Goal: Information Seeking & Learning: Understand process/instructions

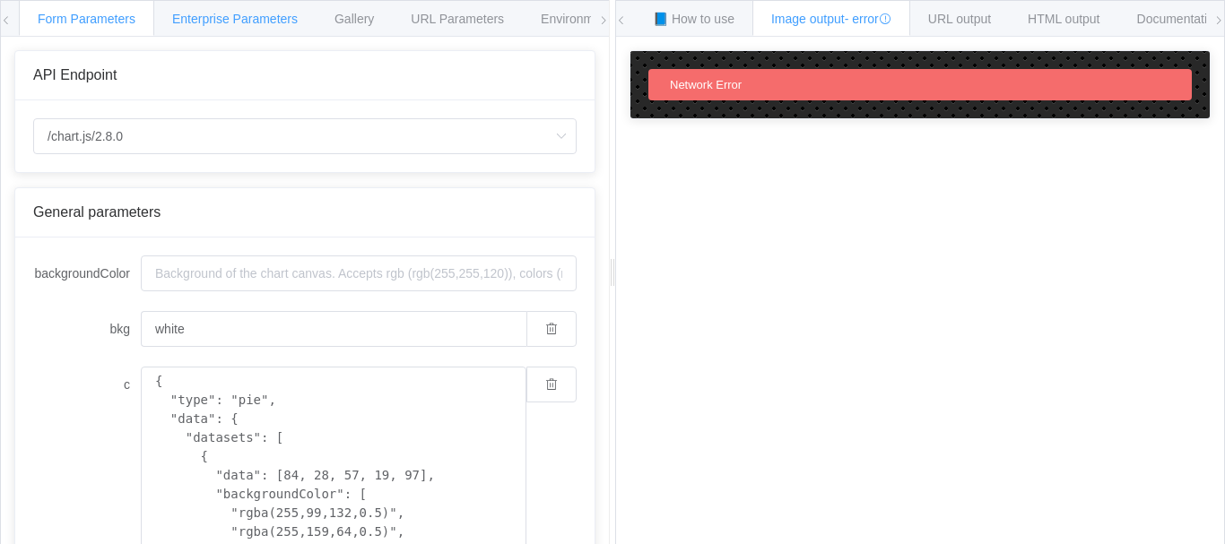
click at [236, 17] on span "Enterprise Parameters" at bounding box center [235, 19] width 126 height 14
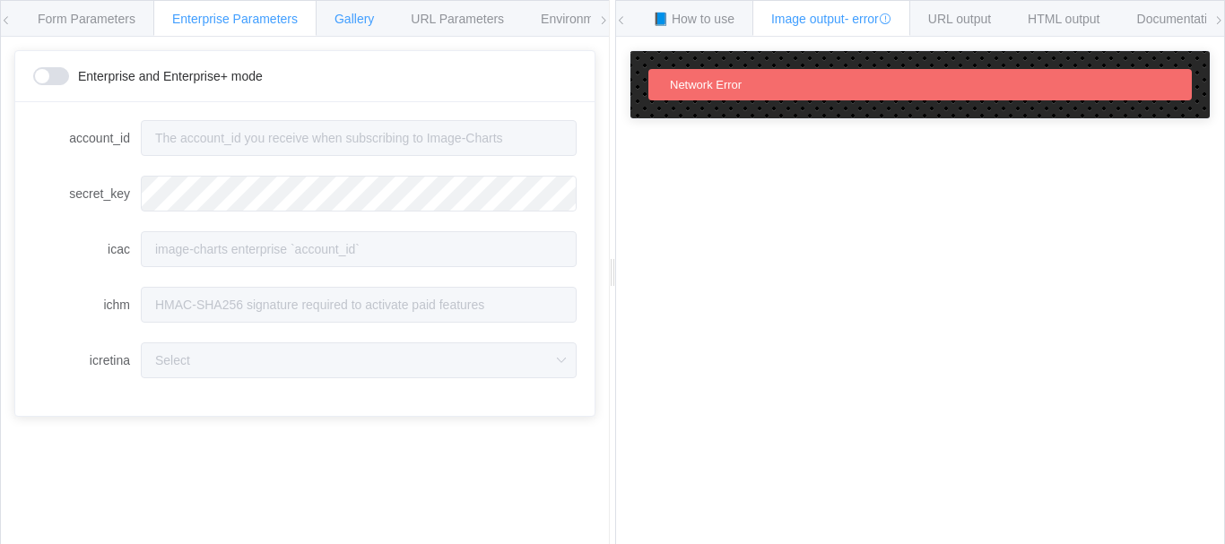
click at [368, 18] on span "Gallery" at bounding box center [353, 19] width 39 height 14
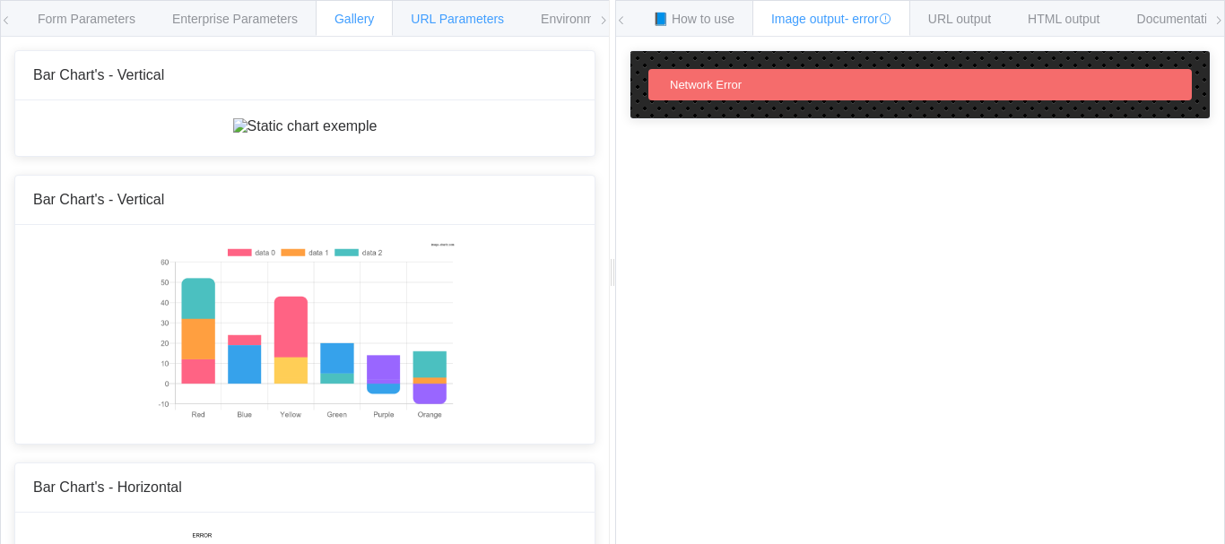
click at [483, 23] on span "URL Parameters" at bounding box center [457, 19] width 93 height 14
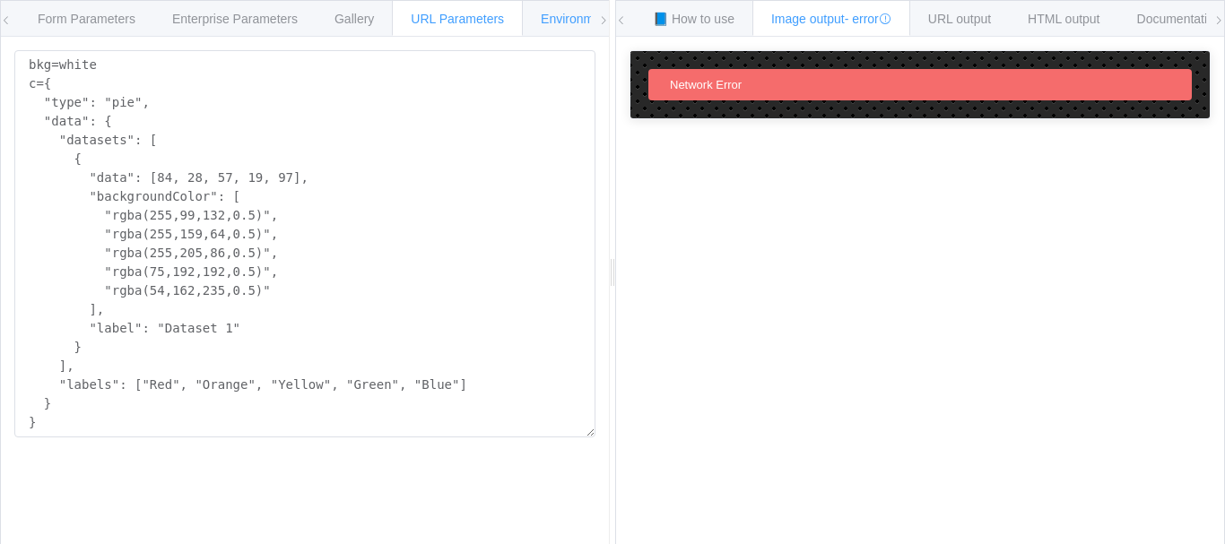
drag, startPoint x: 552, startPoint y: 20, endPoint x: 579, endPoint y: 21, distance: 26.9
click at [553, 20] on span "Environments" at bounding box center [579, 19] width 77 height 14
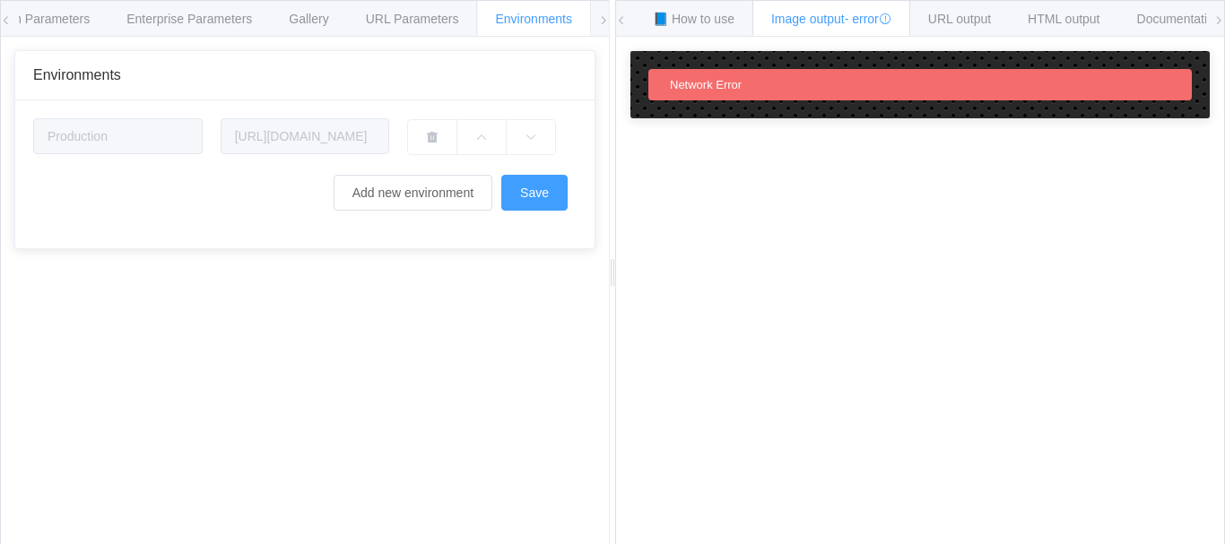
click at [603, 23] on icon at bounding box center [603, 20] width 11 height 11
click at [621, 20] on icon at bounding box center [621, 20] width 11 height 11
click at [697, 25] on span "📘 How to use" at bounding box center [694, 19] width 82 height 14
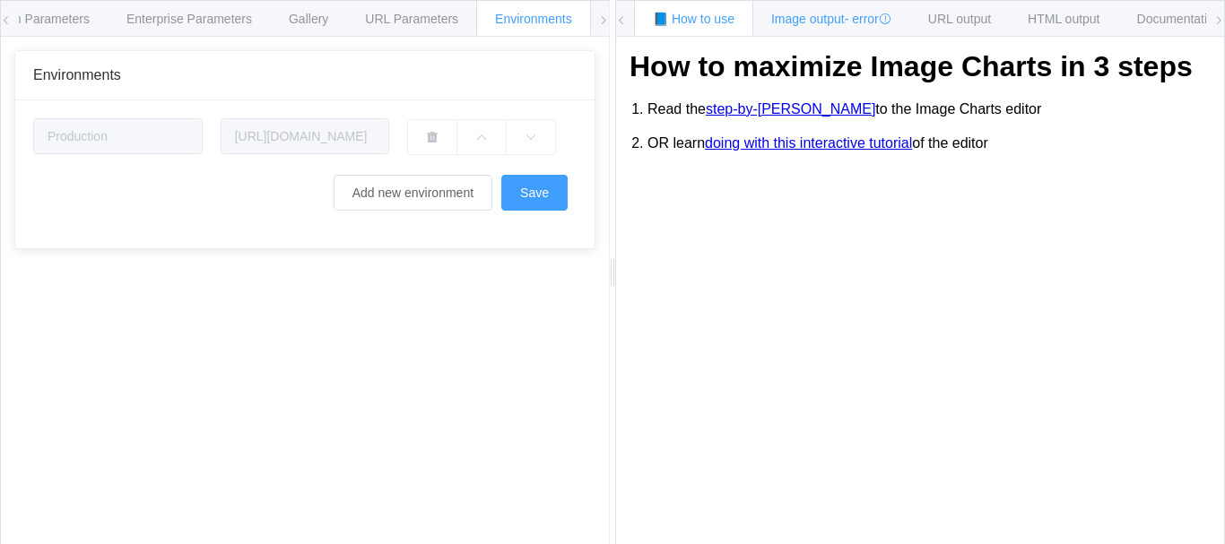
click at [850, 33] on div "Image output - error" at bounding box center [831, 18] width 158 height 36
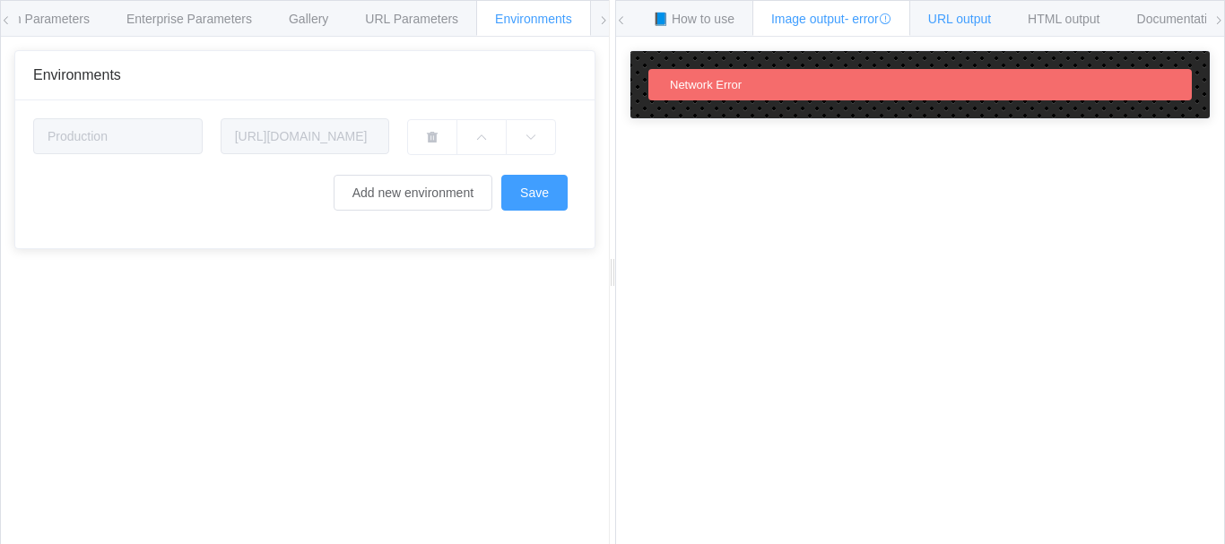
click at [942, 21] on span "URL output" at bounding box center [959, 19] width 63 height 14
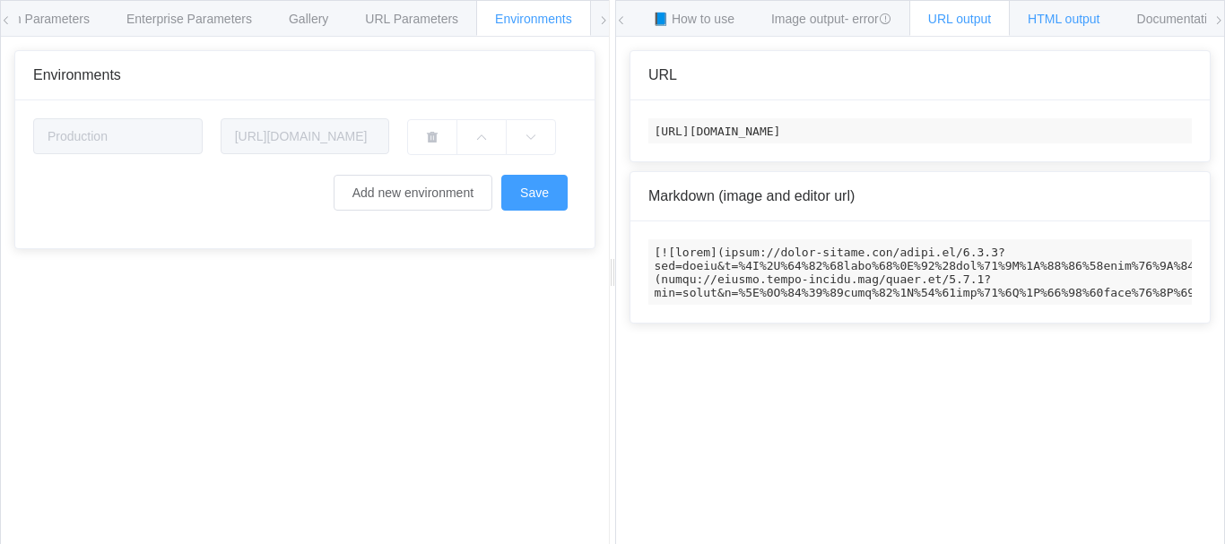
click at [1073, 20] on span "HTML output" at bounding box center [1063, 19] width 72 height 14
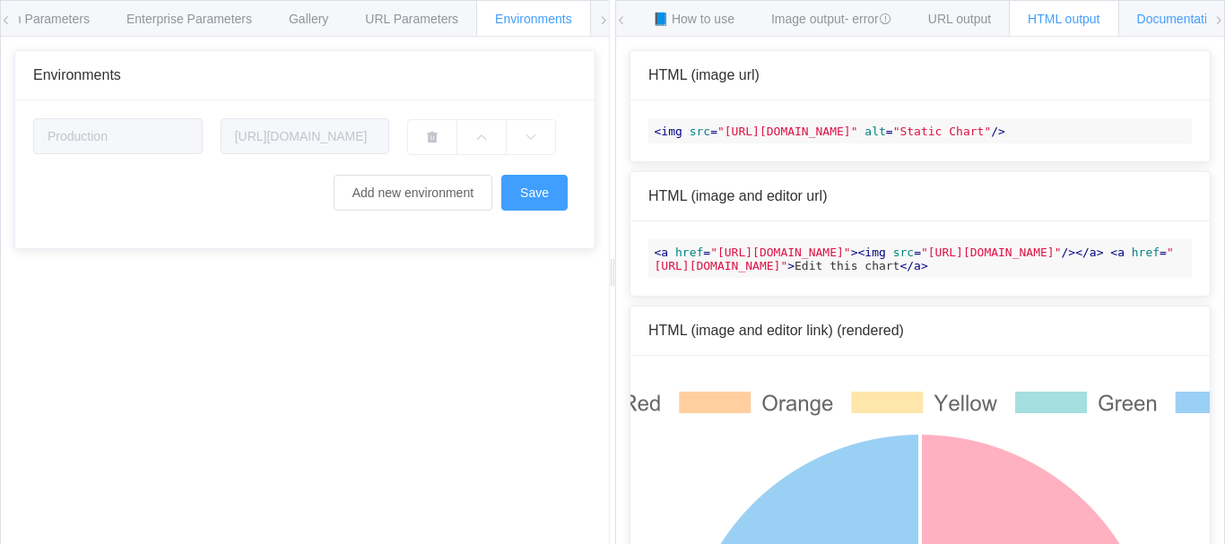
click at [1187, 14] on span "Documentation" at bounding box center [1179, 19] width 84 height 14
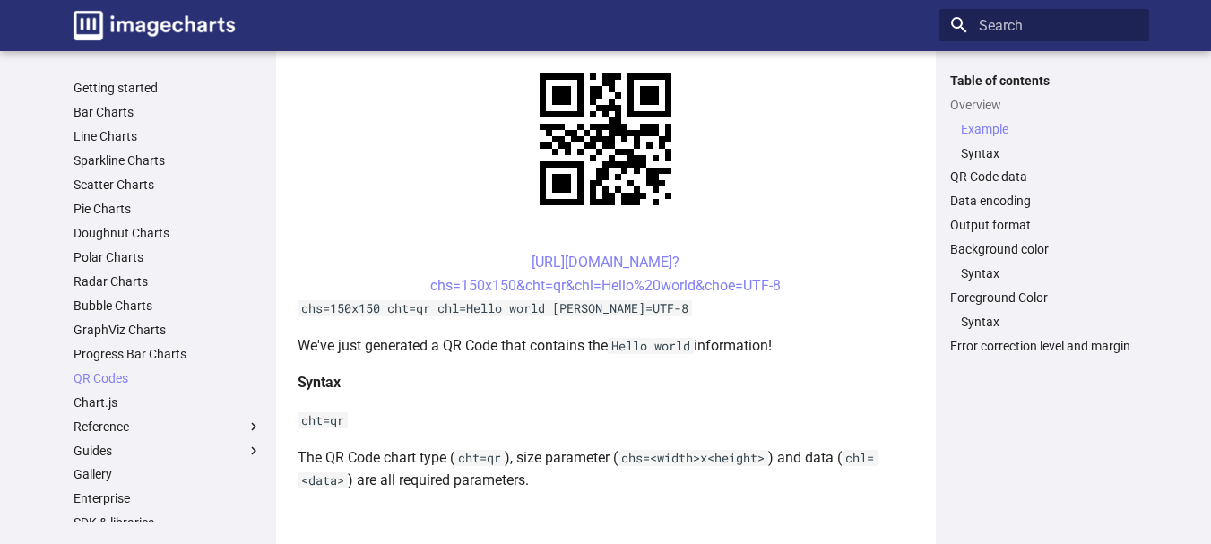
scroll to position [448, 0]
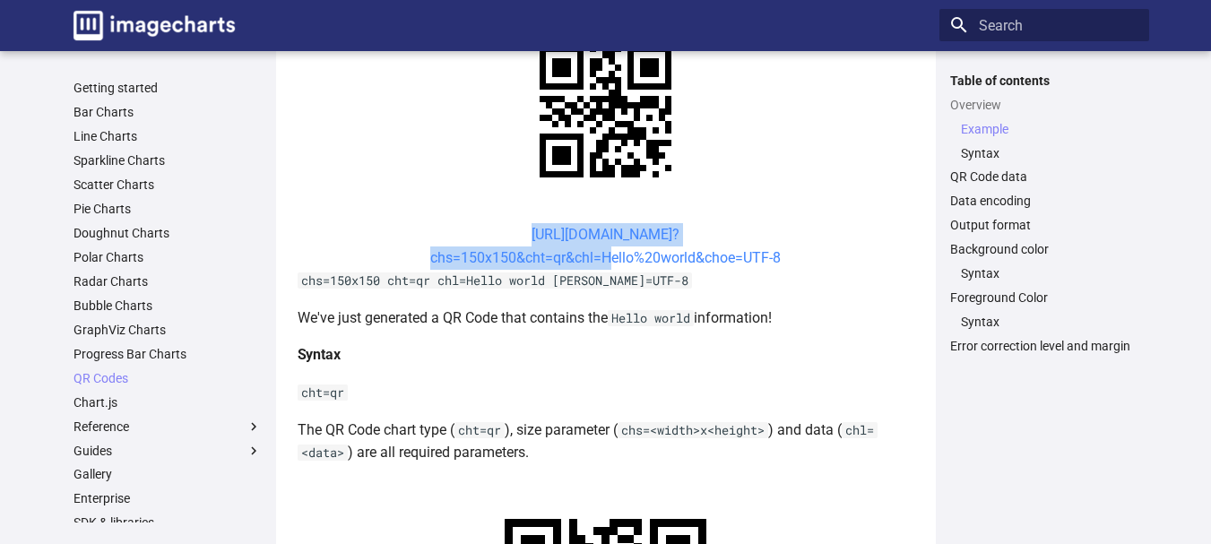
drag, startPoint x: 481, startPoint y: 230, endPoint x: 599, endPoint y: 259, distance: 120.9
click at [599, 259] on center "https://image-charts.com/chart? chs=150x150&cht=qr&chl=Hello%20world&choe=UTF-8" at bounding box center [606, 246] width 617 height 46
copy link "https://image-charts.com/chart? chs=150x150&cht=qr&chl="
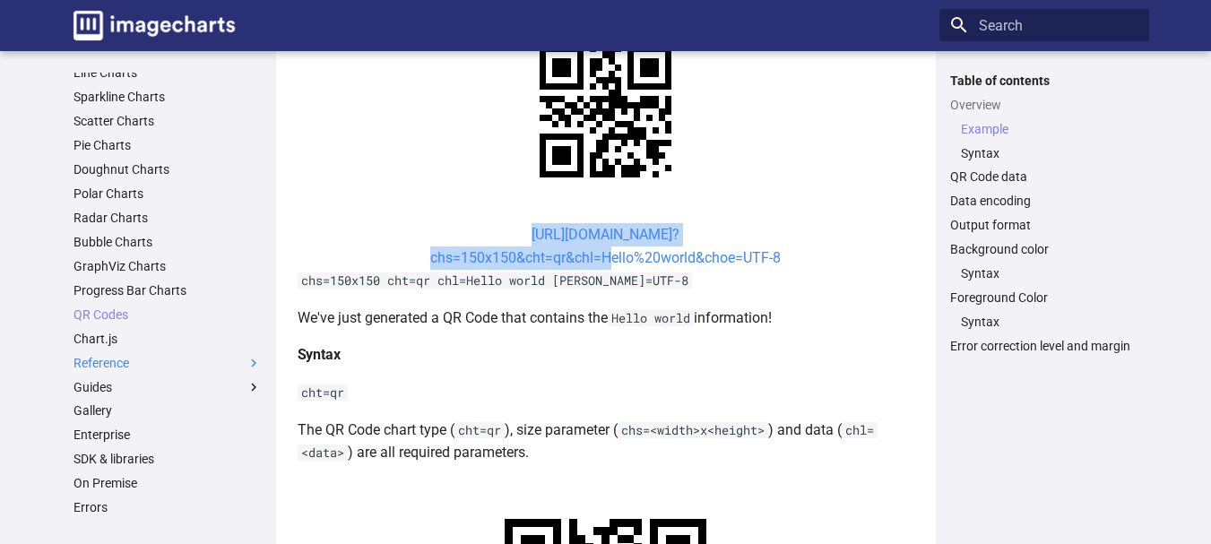
scroll to position [0, 0]
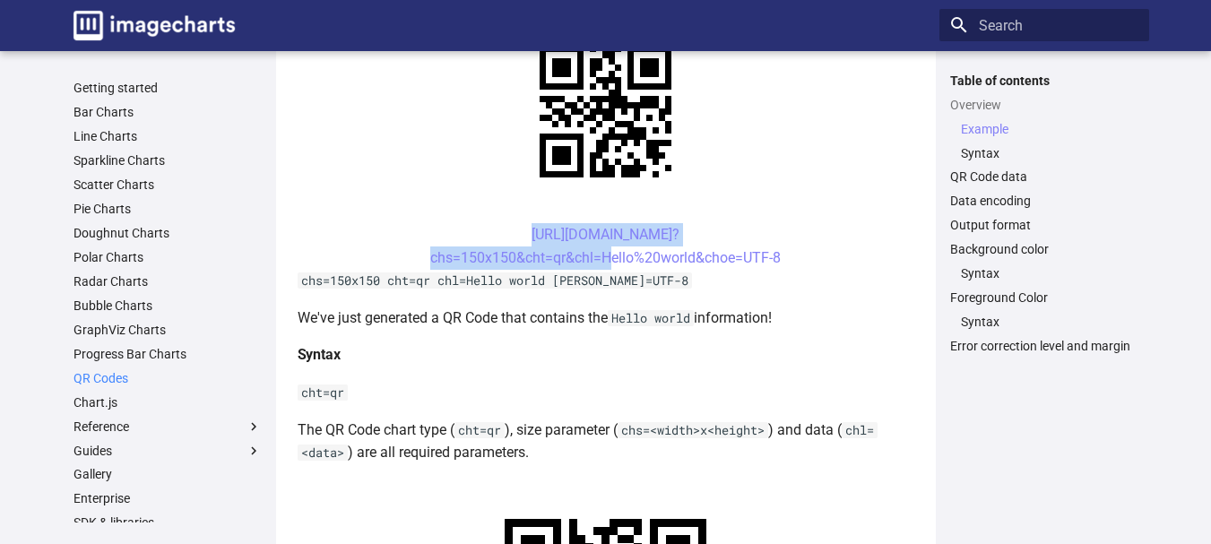
click at [110, 376] on link "QR Codes" at bounding box center [168, 378] width 188 height 16
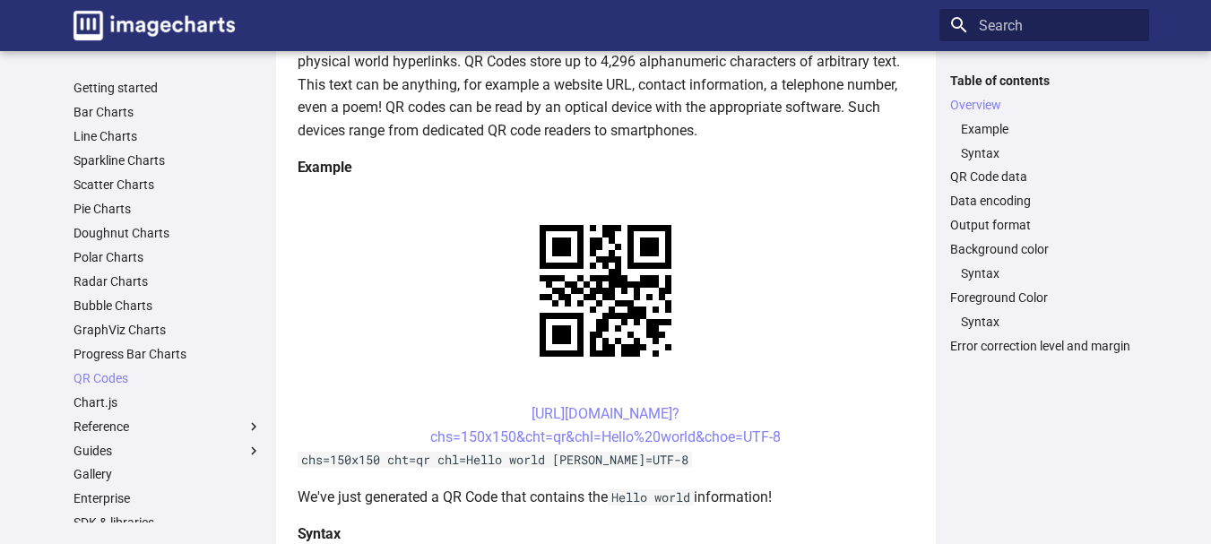
scroll to position [359, 0]
